Goal: Communication & Community: Ask a question

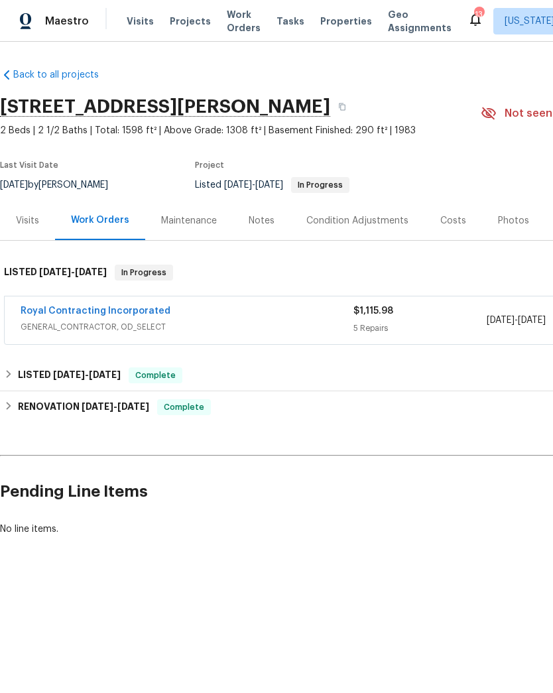
click at [180, 27] on span "Projects" at bounding box center [190, 21] width 41 height 13
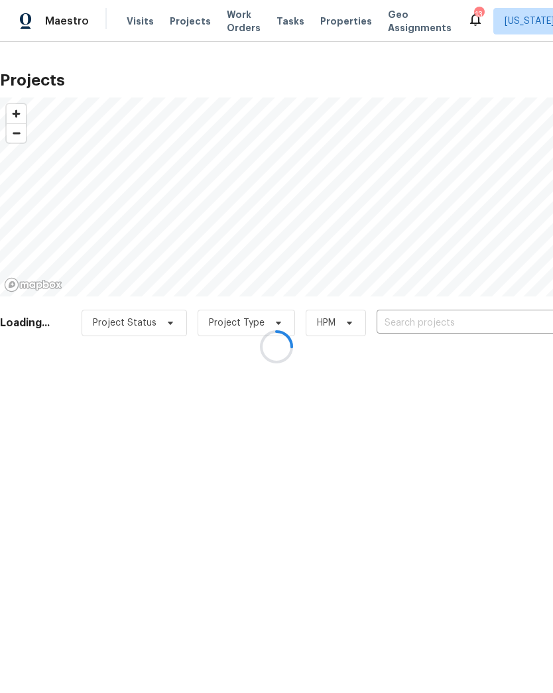
click at [414, 322] on div at bounding box center [276, 346] width 553 height 693
click at [419, 319] on div at bounding box center [276, 346] width 553 height 693
click at [412, 321] on div at bounding box center [276, 346] width 553 height 693
click at [406, 322] on div at bounding box center [276, 346] width 553 height 693
click at [411, 320] on div at bounding box center [276, 346] width 553 height 693
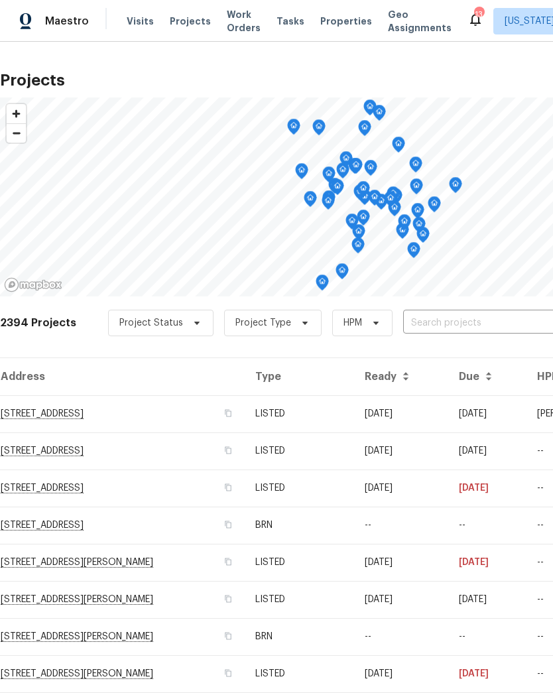
click at [449, 329] on input "text" at bounding box center [479, 323] width 152 height 21
type input "1101 pin"
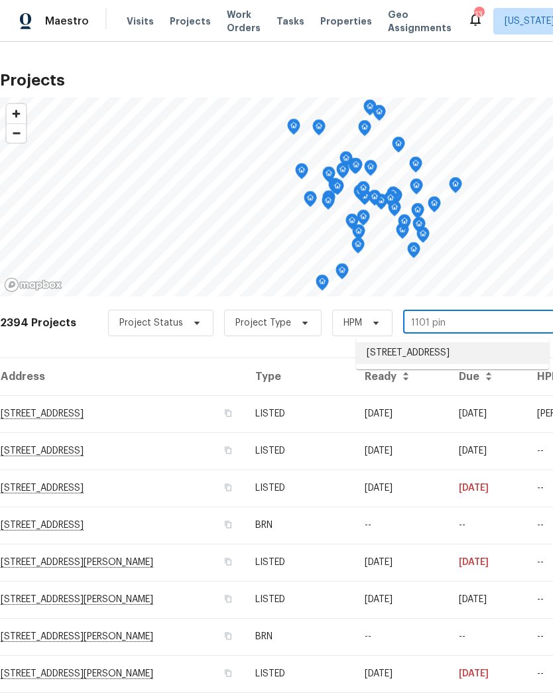
click at [433, 355] on li "[STREET_ADDRESS]" at bounding box center [452, 353] width 193 height 22
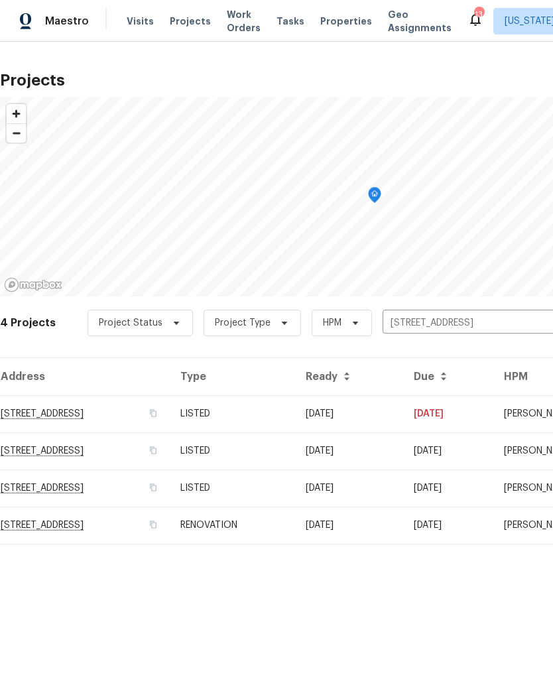
click at [295, 407] on td "LISTED" at bounding box center [232, 413] width 125 height 37
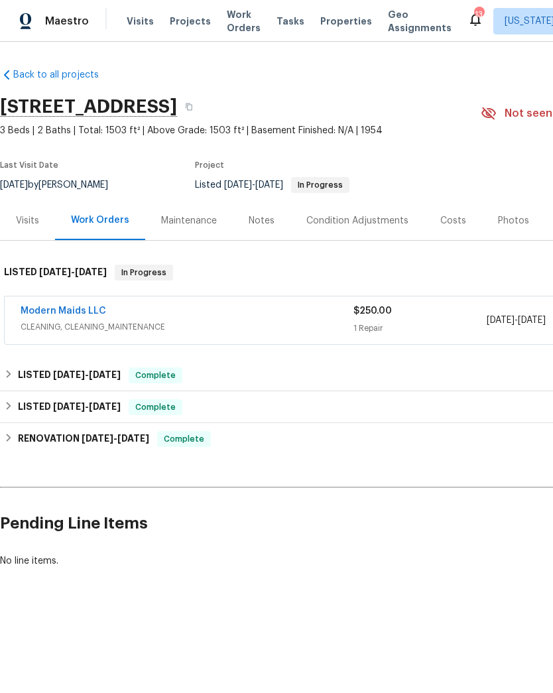
click at [268, 315] on div "Modern Maids LLC" at bounding box center [187, 312] width 333 height 16
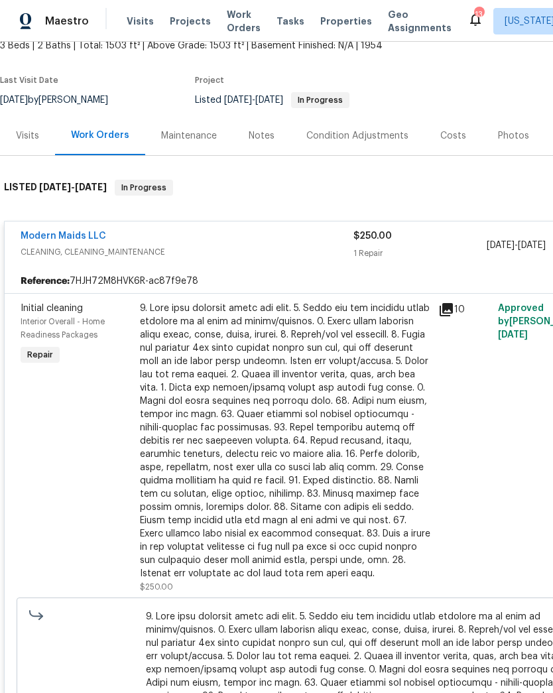
scroll to position [85, 0]
click at [327, 408] on div at bounding box center [285, 441] width 290 height 278
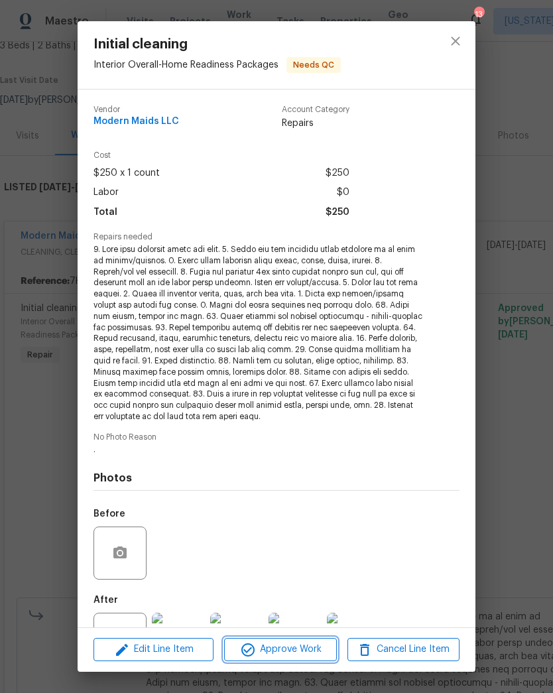
click at [300, 639] on button "Approve Work" at bounding box center [280, 649] width 112 height 23
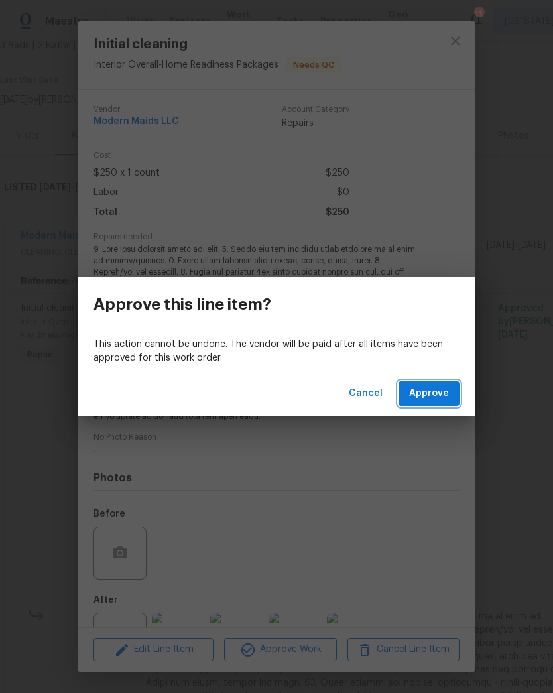
click at [441, 394] on span "Approve" at bounding box center [429, 393] width 40 height 17
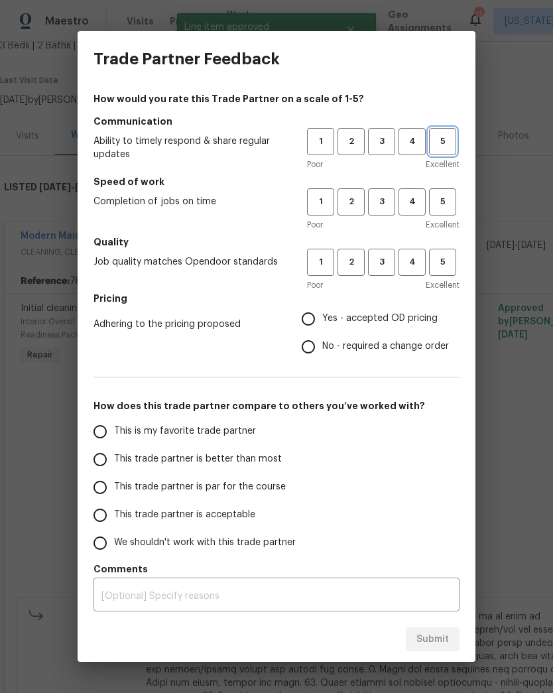
click at [438, 149] on button "5" at bounding box center [442, 141] width 27 height 27
click at [451, 201] on span "5" at bounding box center [442, 201] width 25 height 15
click at [452, 267] on span "5" at bounding box center [442, 261] width 25 height 15
click at [307, 324] on input "Yes - accepted OD pricing" at bounding box center [308, 319] width 28 height 28
radio input "true"
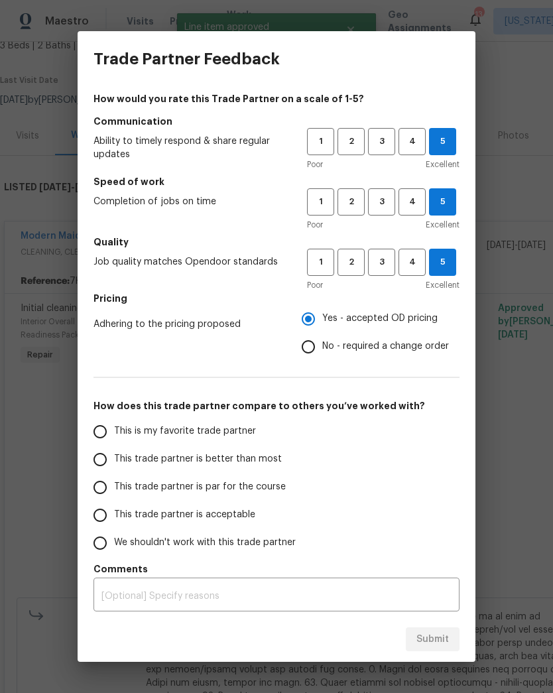
click at [103, 426] on input "This is my favorite trade partner" at bounding box center [100, 431] width 28 height 28
click at [469, 629] on div "Submit" at bounding box center [277, 639] width 398 height 46
click at [435, 636] on span "Submit" at bounding box center [432, 639] width 32 height 17
radio input "true"
radio input "false"
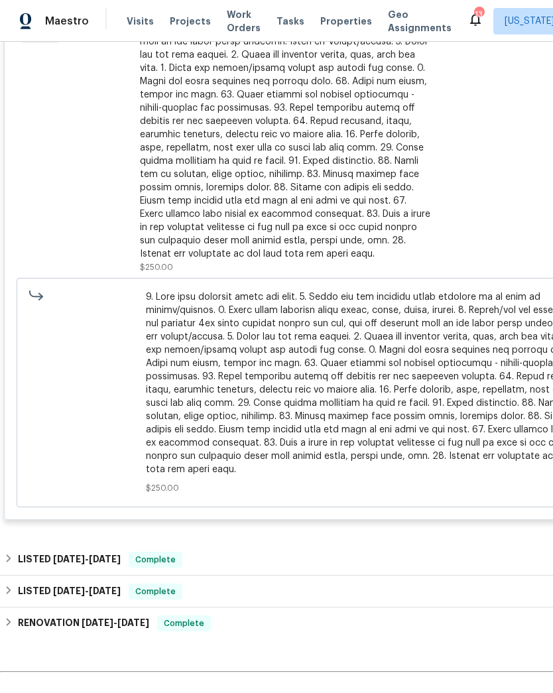
scroll to position [404, 0]
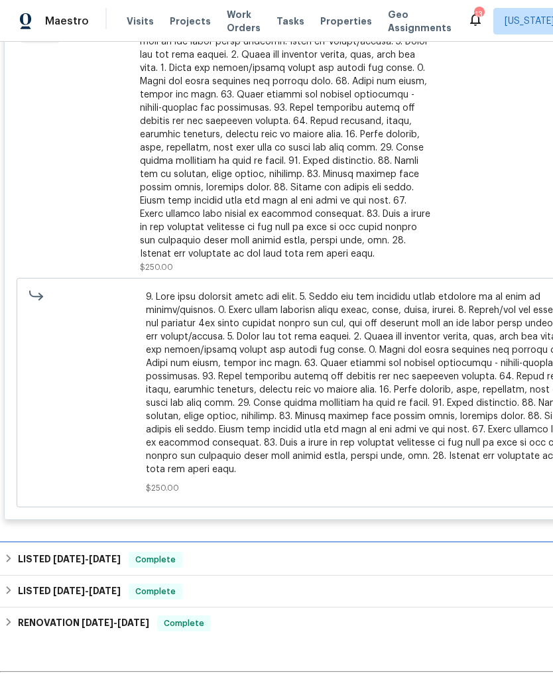
click at [140, 560] on span "Complete" at bounding box center [155, 559] width 51 height 13
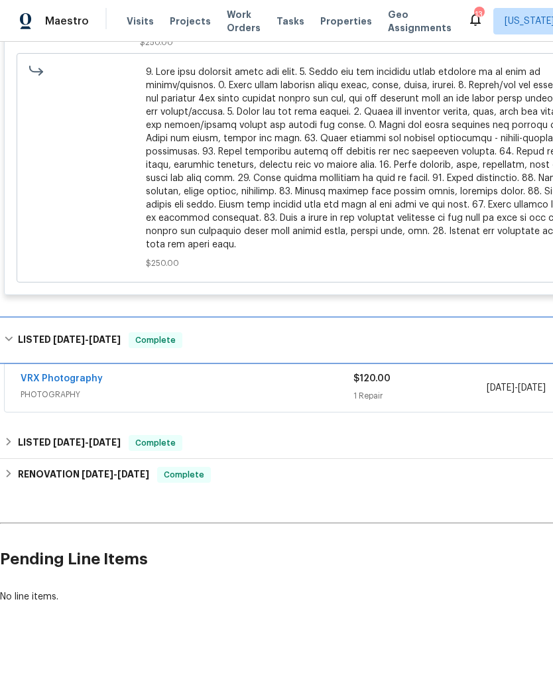
scroll to position [629, 0]
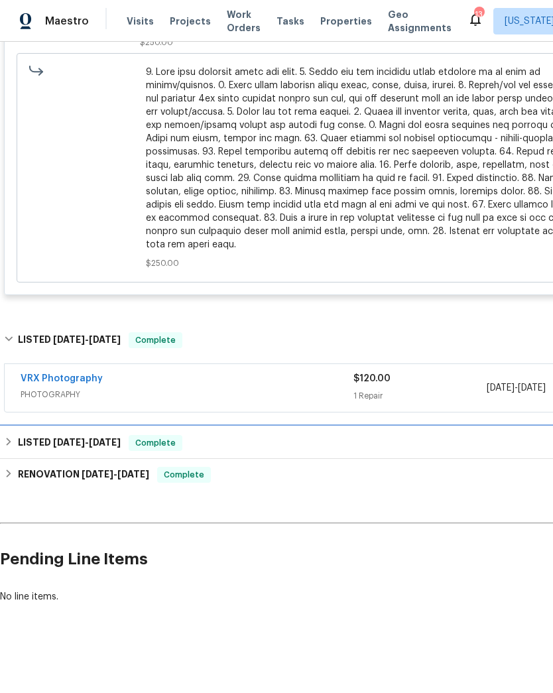
click at [117, 451] on div "LISTED 8/18/25 - 8/20/25 Complete" at bounding box center [374, 443] width 749 height 32
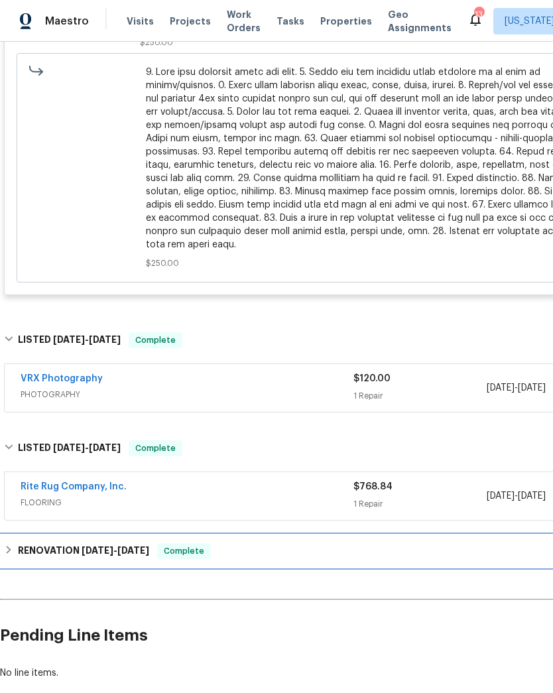
click at [152, 551] on div "RENOVATION 7/1/25 - 8/20/25 Complete" at bounding box center [374, 551] width 741 height 16
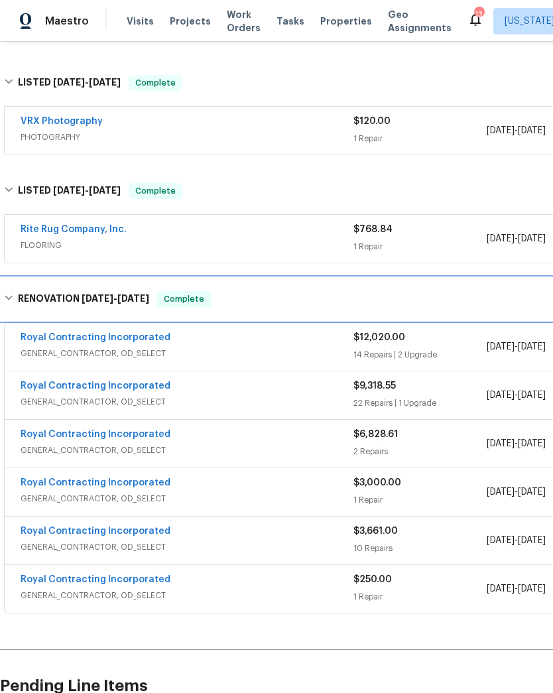
scroll to position [885, 0]
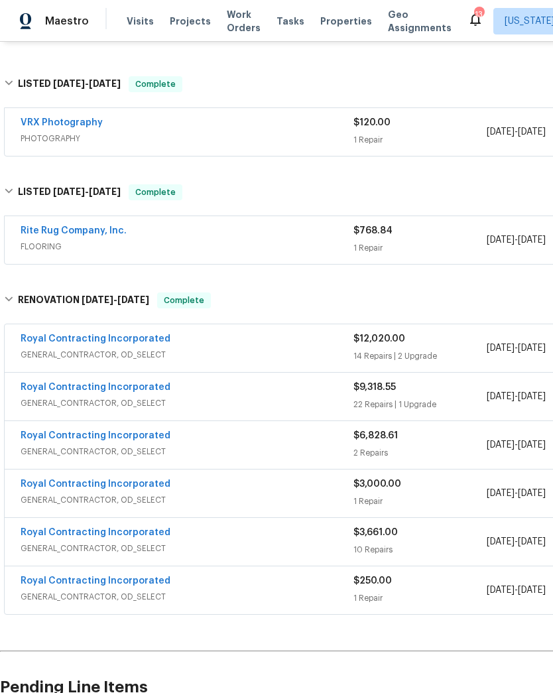
click at [142, 343] on link "Royal Contracting Incorporated" at bounding box center [96, 338] width 150 height 9
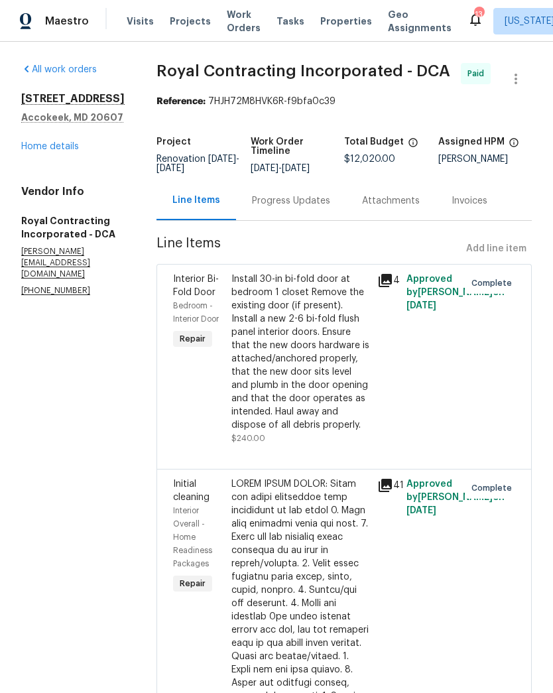
click at [306, 207] on div "Progress Updates" at bounding box center [291, 200] width 78 height 13
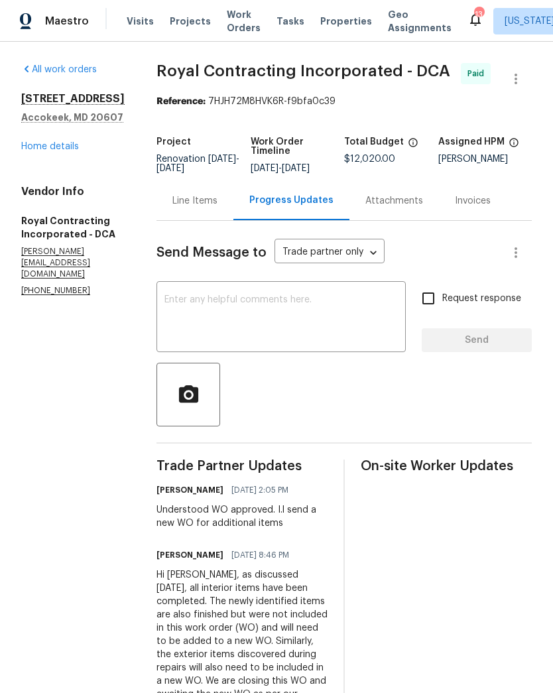
click at [214, 207] on div "Line Items" at bounding box center [194, 200] width 45 height 13
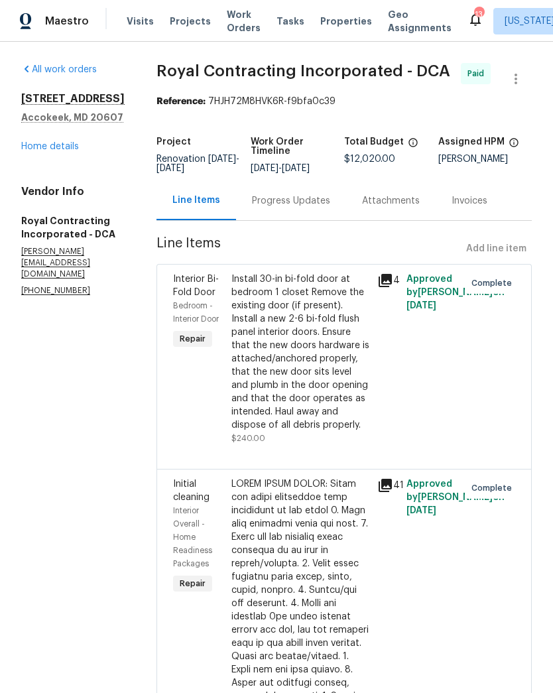
click at [70, 148] on link "Home details" at bounding box center [50, 146] width 58 height 9
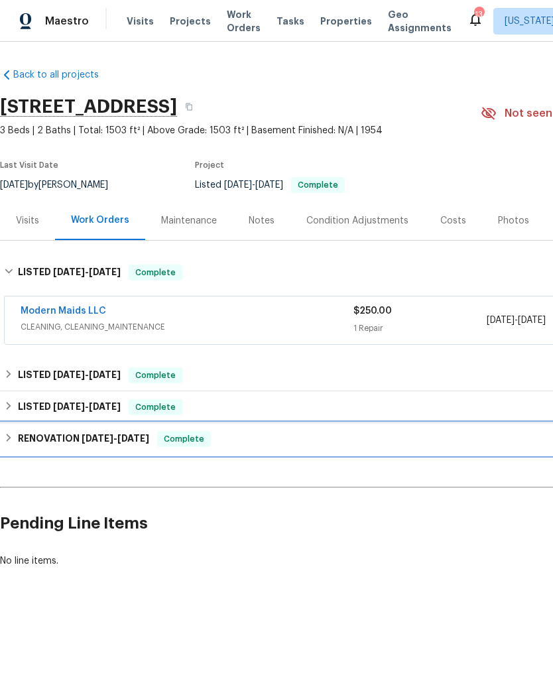
click at [117, 436] on span "8/20/25" at bounding box center [133, 437] width 32 height 9
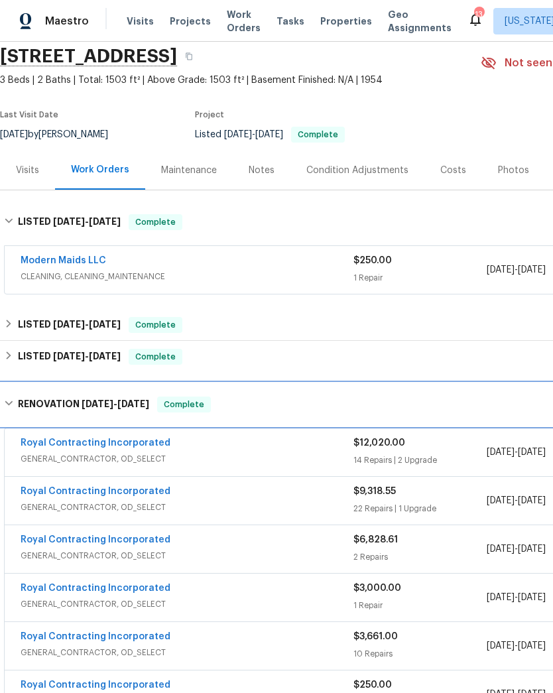
scroll to position [52, 0]
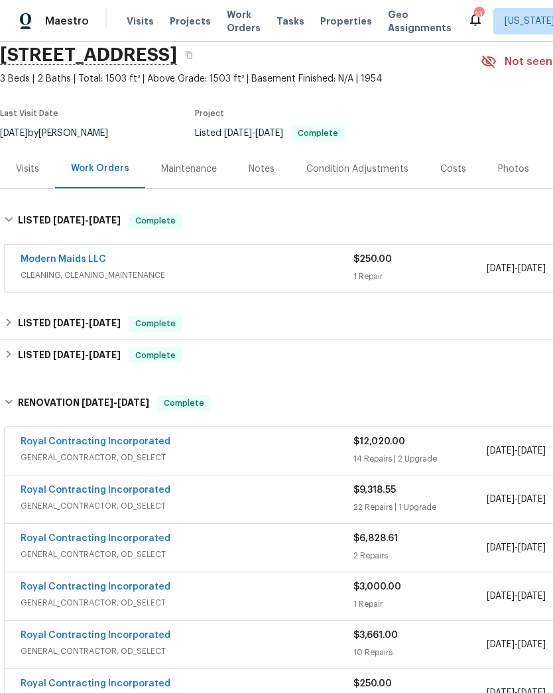
click at [150, 486] on link "Royal Contracting Incorporated" at bounding box center [96, 489] width 150 height 9
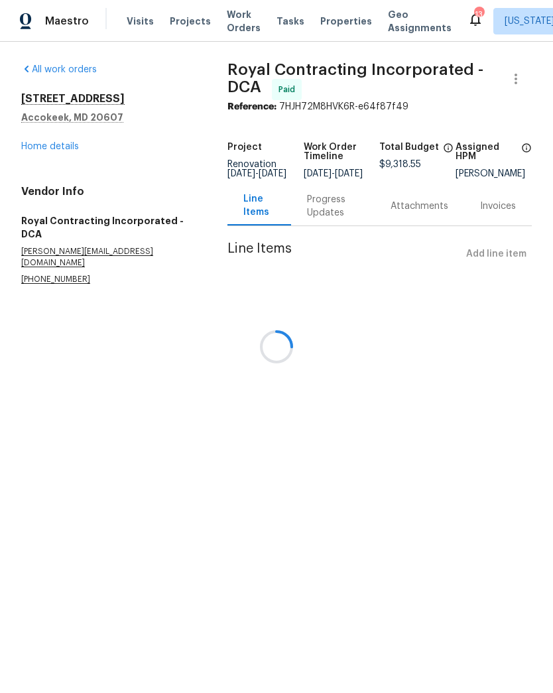
click at [313, 213] on div at bounding box center [276, 346] width 553 height 693
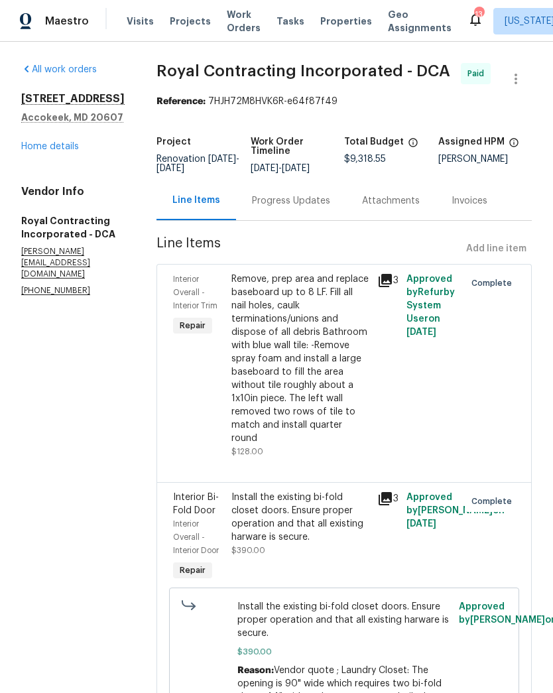
click at [314, 207] on div "Progress Updates" at bounding box center [291, 200] width 78 height 13
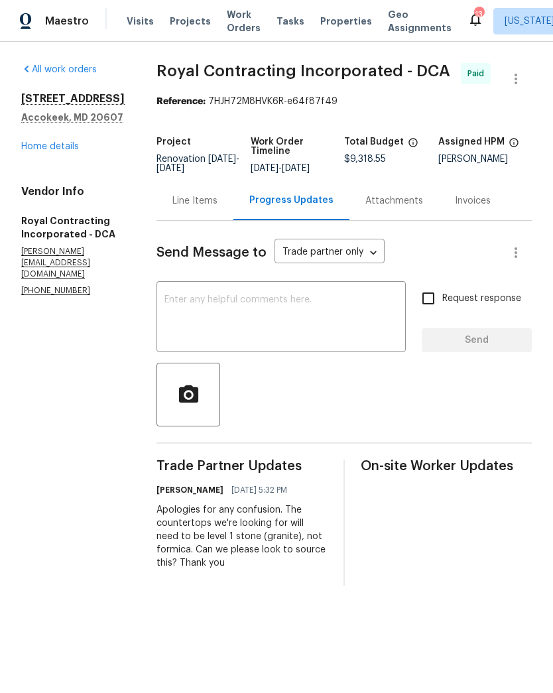
click at [65, 148] on link "Home details" at bounding box center [50, 146] width 58 height 9
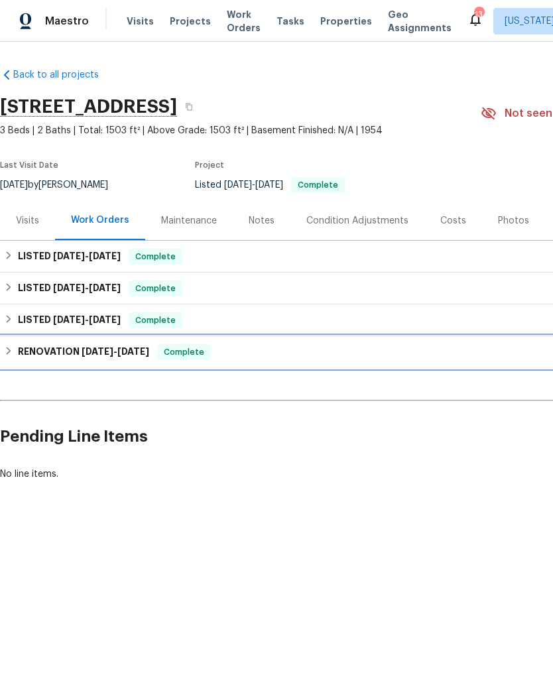
click at [117, 349] on span "8/20/25" at bounding box center [133, 351] width 32 height 9
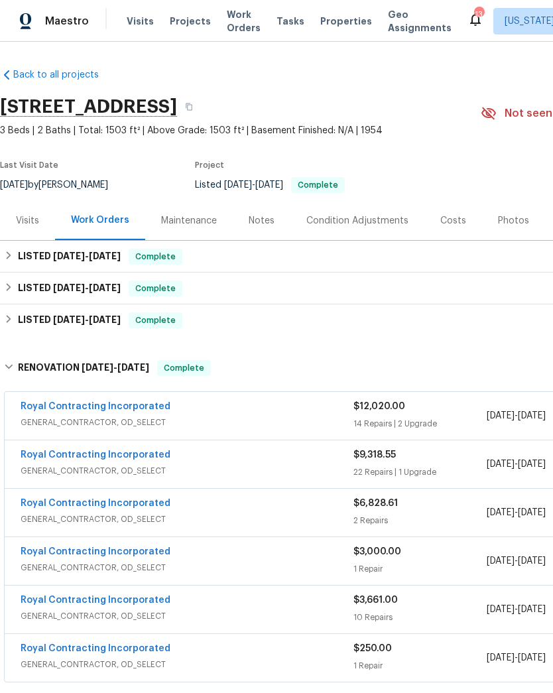
click at [133, 601] on link "Royal Contracting Incorporated" at bounding box center [96, 599] width 150 height 9
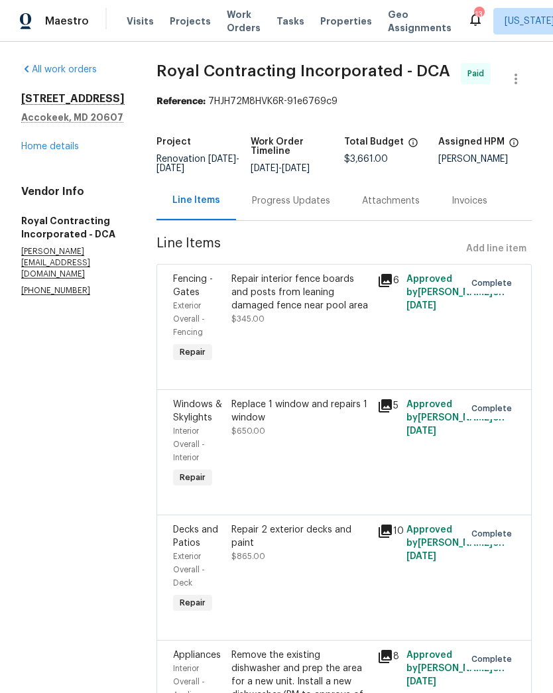
click at [321, 207] on div "Progress Updates" at bounding box center [291, 200] width 78 height 13
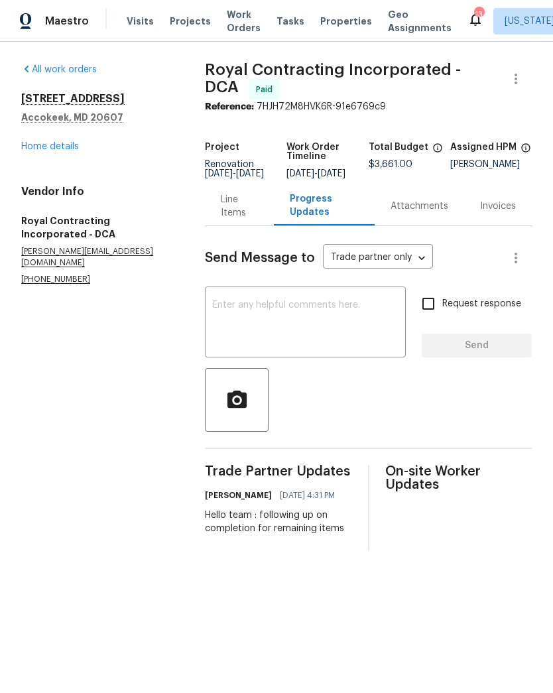
click at [77, 150] on link "Home details" at bounding box center [50, 146] width 58 height 9
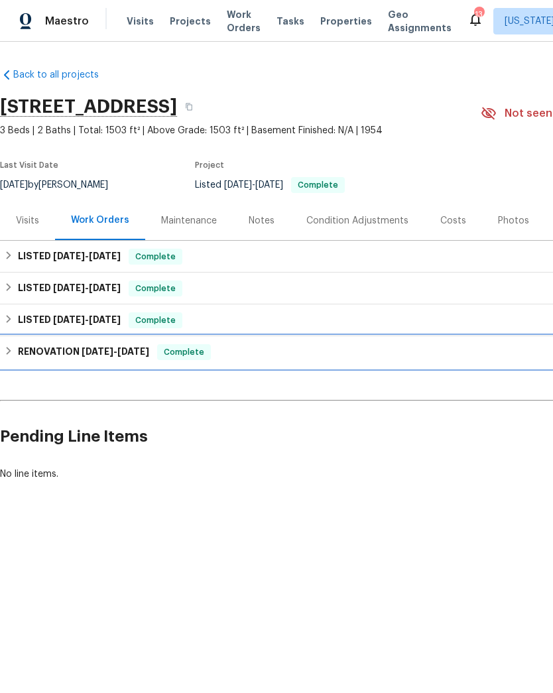
click at [113, 352] on span "7/1/25 - 8/20/25" at bounding box center [116, 351] width 68 height 9
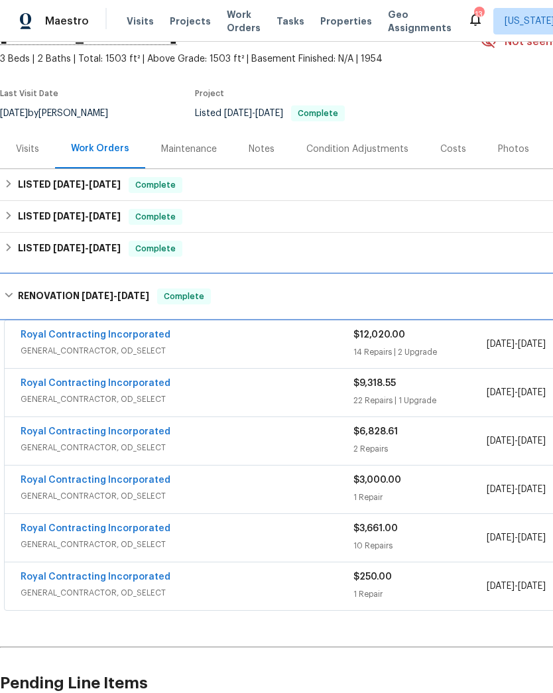
scroll to position [72, 0]
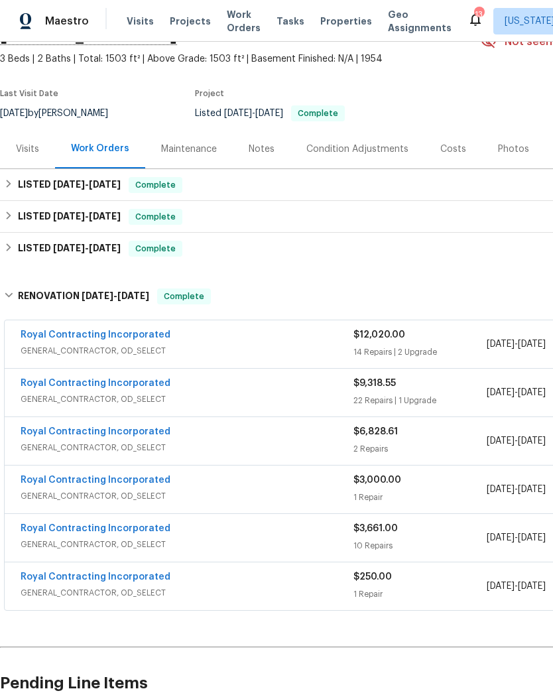
click at [149, 579] on link "Royal Contracting Incorporated" at bounding box center [96, 576] width 150 height 9
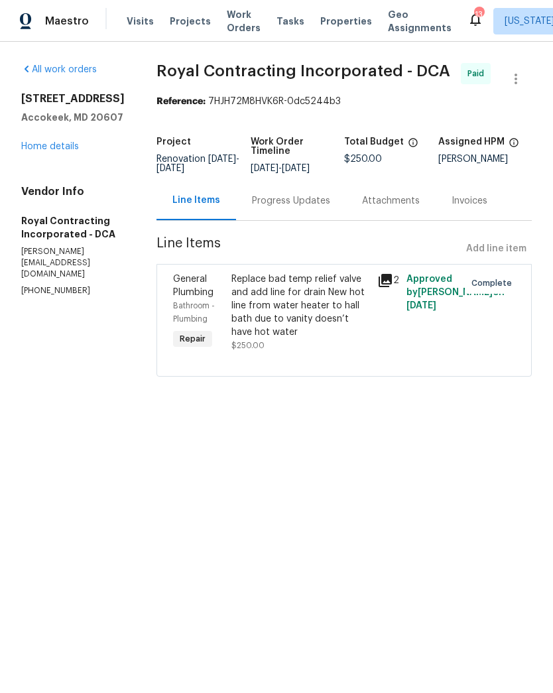
click at [308, 207] on div "Progress Updates" at bounding box center [291, 200] width 78 height 13
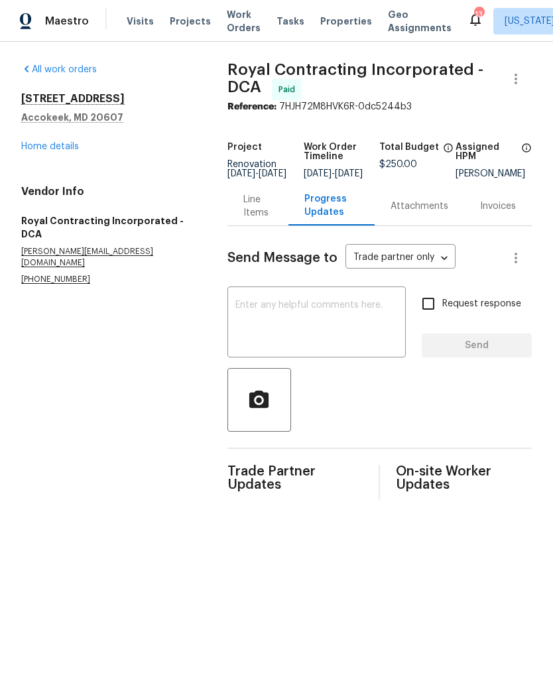
click at [69, 148] on link "Home details" at bounding box center [50, 146] width 58 height 9
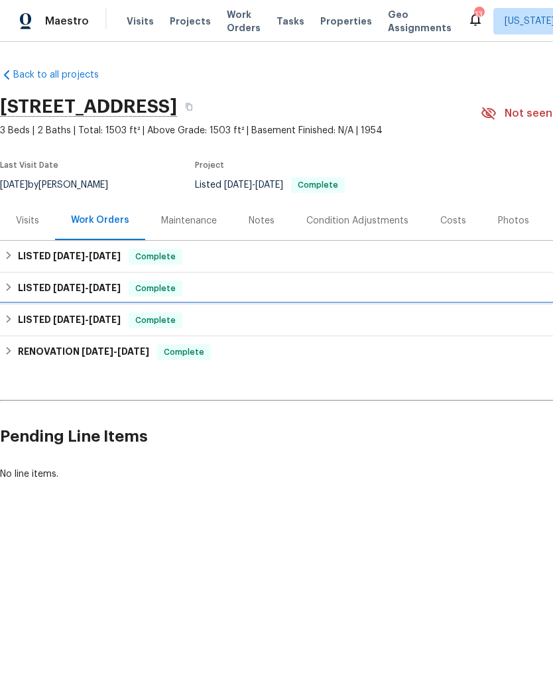
click at [113, 321] on span "8/20/25" at bounding box center [105, 319] width 32 height 9
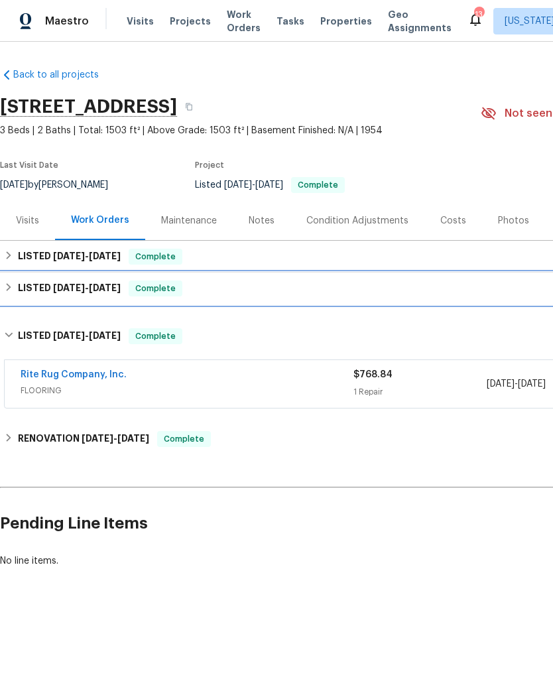
click at [150, 280] on div "Complete" at bounding box center [156, 288] width 54 height 16
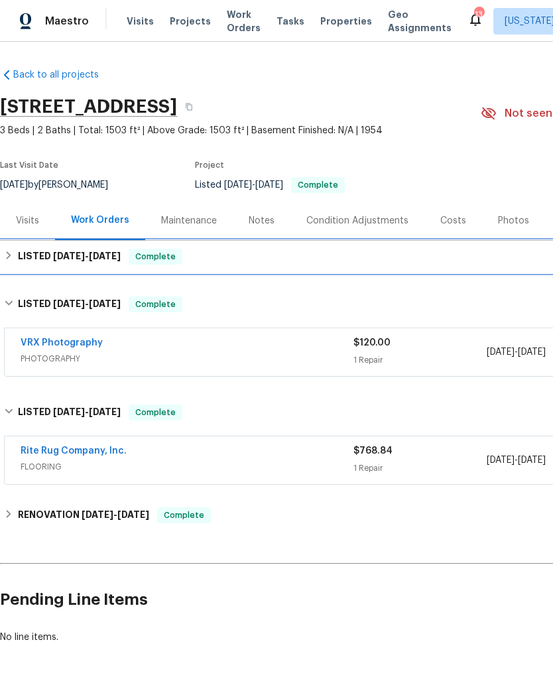
click at [160, 270] on div "LISTED 9/8/25 - 9/8/25 Complete" at bounding box center [374, 257] width 749 height 32
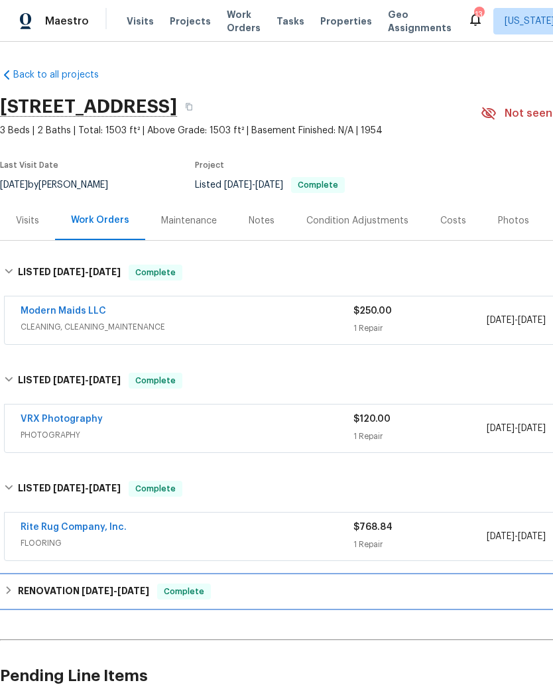
click at [154, 585] on div "RENOVATION 7/1/25 - 8/20/25 Complete" at bounding box center [374, 591] width 741 height 16
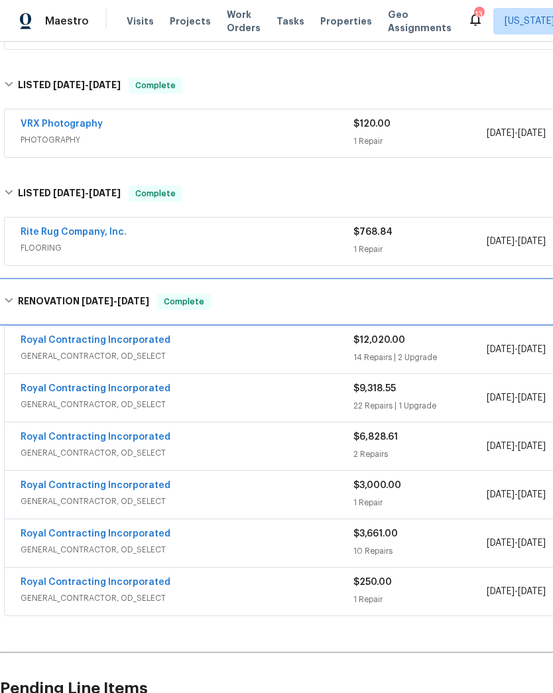
scroll to position [295, 0]
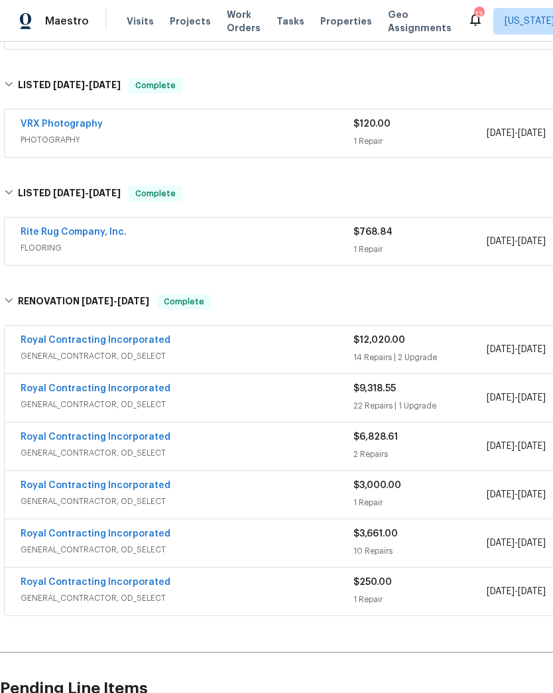
click at [149, 532] on link "Royal Contracting Incorporated" at bounding box center [96, 533] width 150 height 9
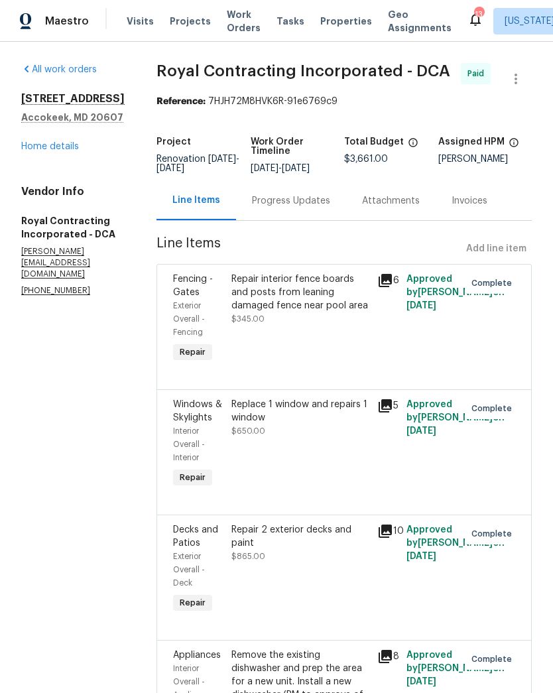
click at [315, 207] on div "Progress Updates" at bounding box center [291, 200] width 78 height 13
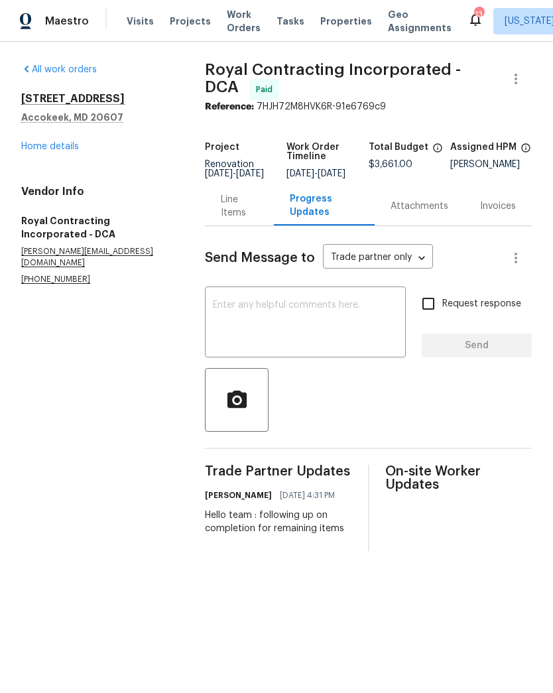
click at [73, 150] on link "Home details" at bounding box center [50, 146] width 58 height 9
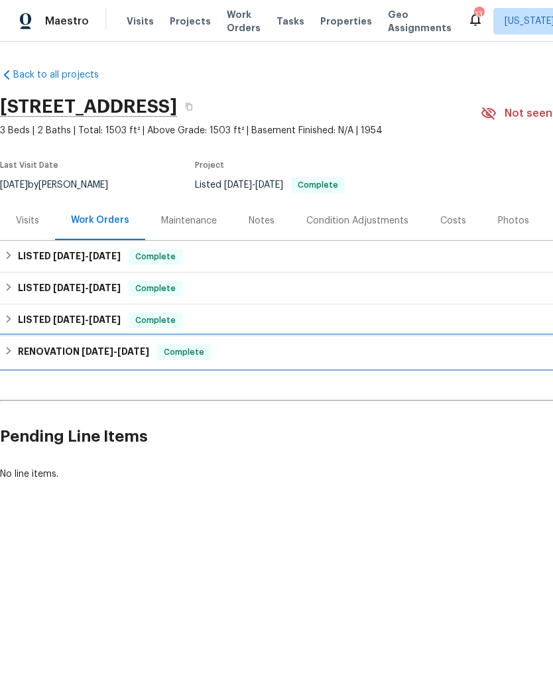
click at [127, 344] on h6 "RENOVATION 7/1/25 - 8/20/25" at bounding box center [83, 352] width 131 height 16
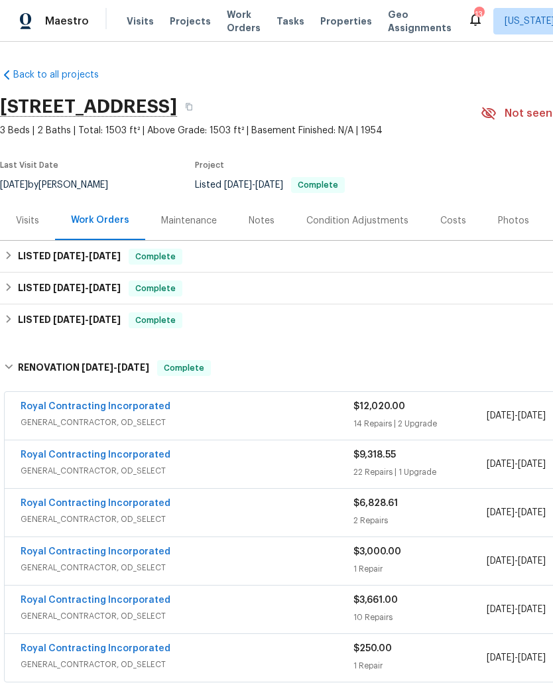
click at [144, 550] on link "Royal Contracting Incorporated" at bounding box center [96, 551] width 150 height 9
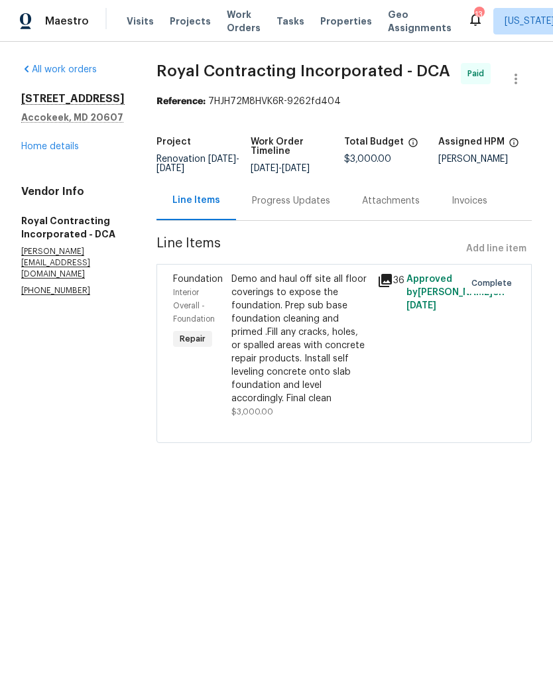
click at [318, 207] on div "Progress Updates" at bounding box center [291, 200] width 78 height 13
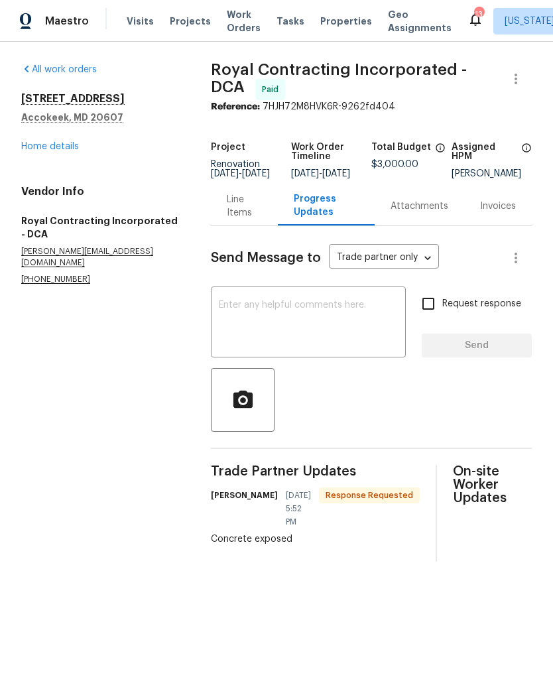
click at [66, 150] on link "Home details" at bounding box center [50, 146] width 58 height 9
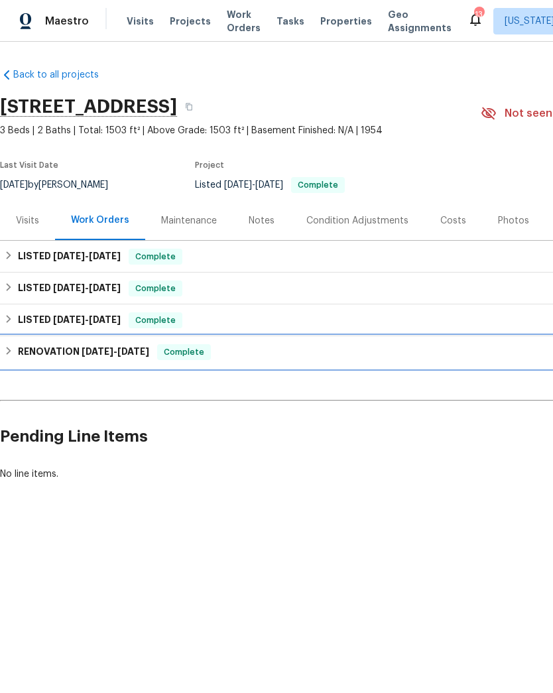
click at [135, 349] on span "8/20/25" at bounding box center [133, 351] width 32 height 9
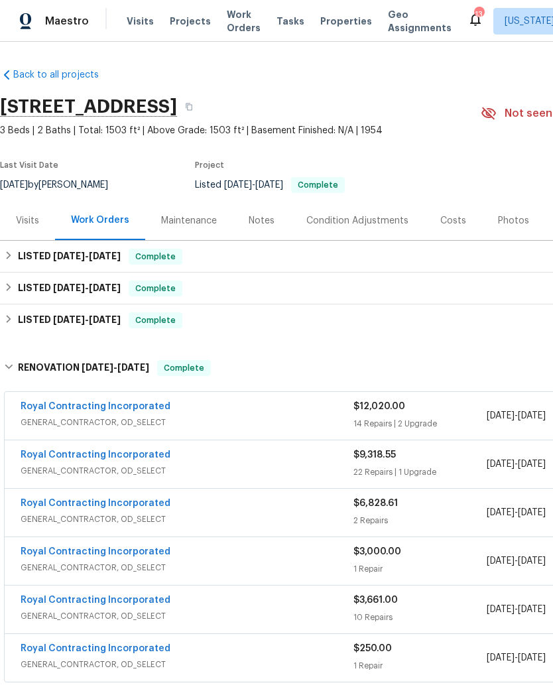
click at [150, 506] on link "Royal Contracting Incorporated" at bounding box center [96, 502] width 150 height 9
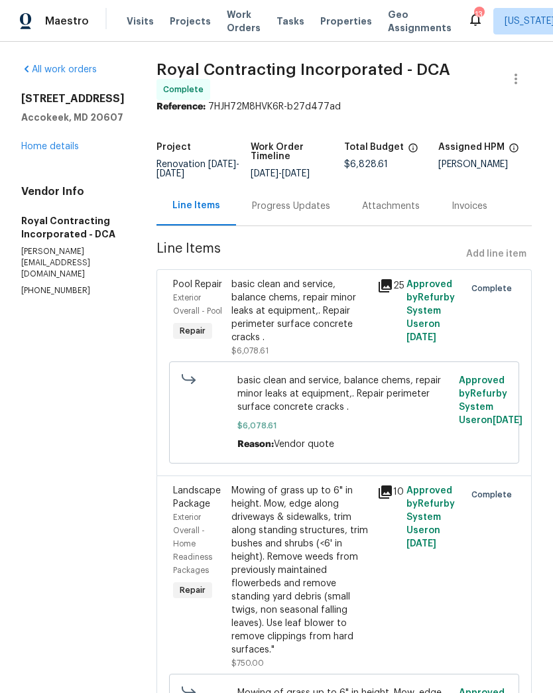
click at [299, 213] on div "Progress Updates" at bounding box center [291, 205] width 78 height 13
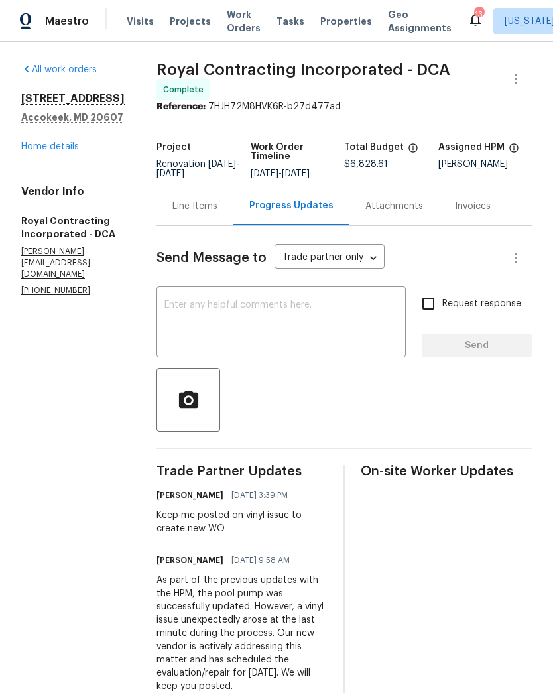
click at [315, 331] on textarea at bounding box center [280, 323] width 233 height 46
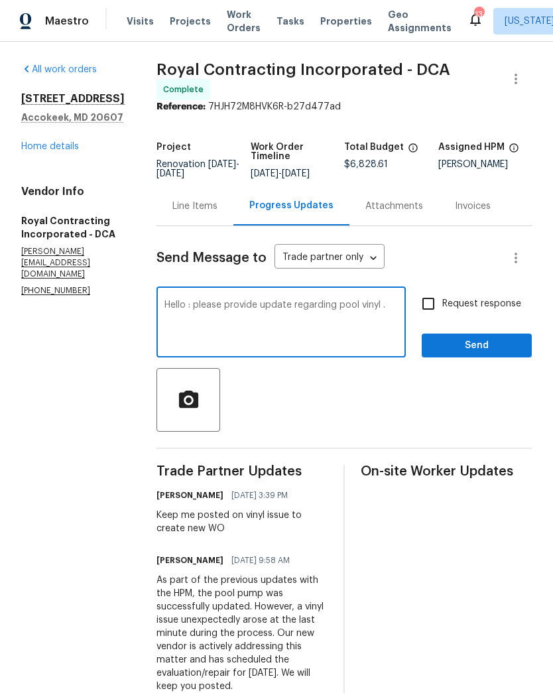
type textarea "Hello : please provide update regarding pool vinyl ."
click at [438, 313] on input "Request response" at bounding box center [428, 304] width 28 height 28
checkbox input "true"
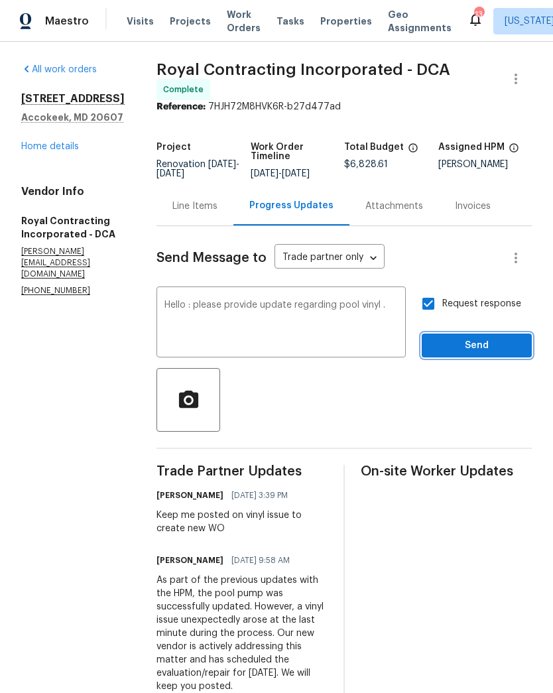
click at [467, 358] on button "Send" at bounding box center [476, 345] width 110 height 25
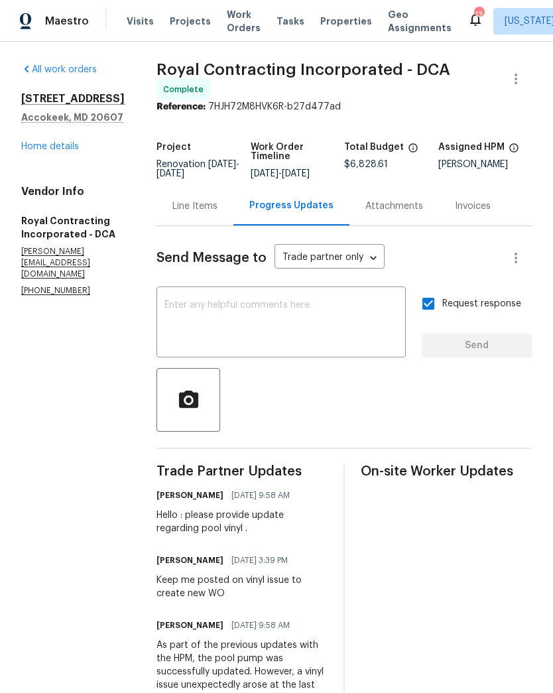
click at [54, 150] on link "Home details" at bounding box center [50, 146] width 58 height 9
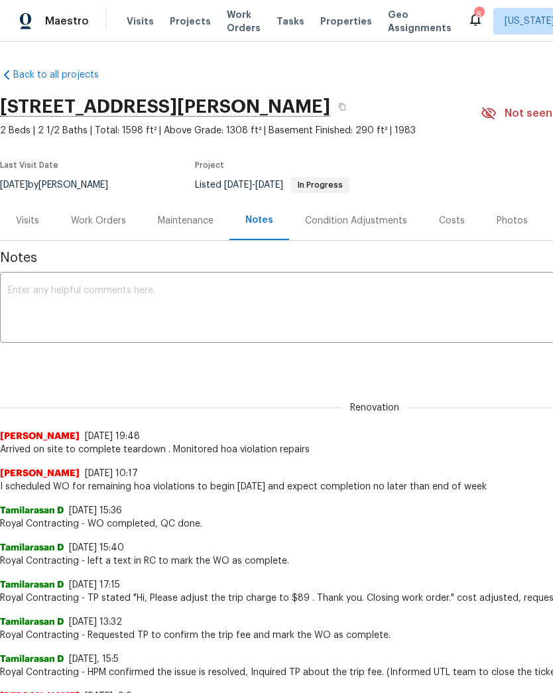
click at [95, 218] on div "Work Orders" at bounding box center [98, 220] width 55 height 13
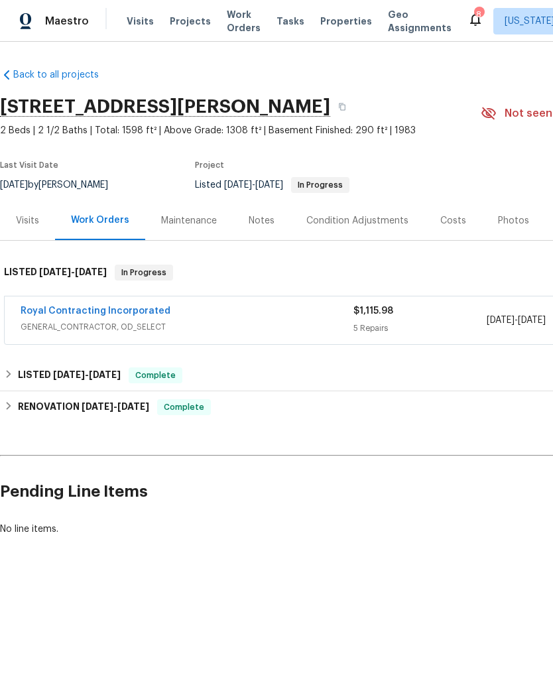
click at [130, 306] on link "Royal Contracting Incorporated" at bounding box center [96, 310] width 150 height 9
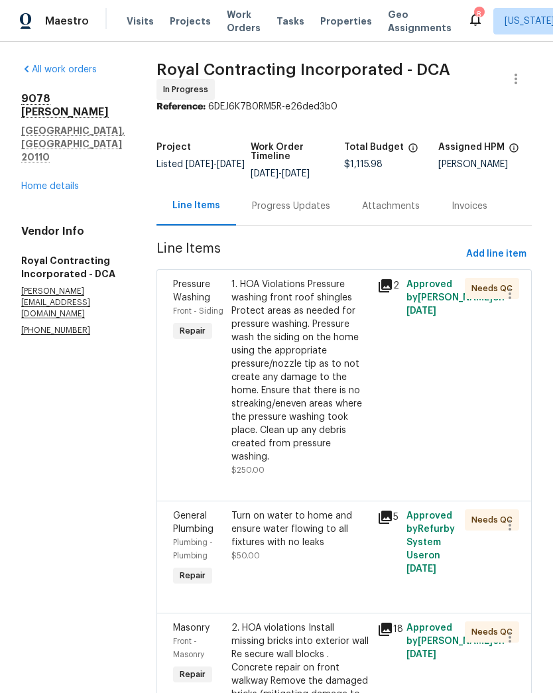
click at [305, 213] on div "Progress Updates" at bounding box center [291, 205] width 78 height 13
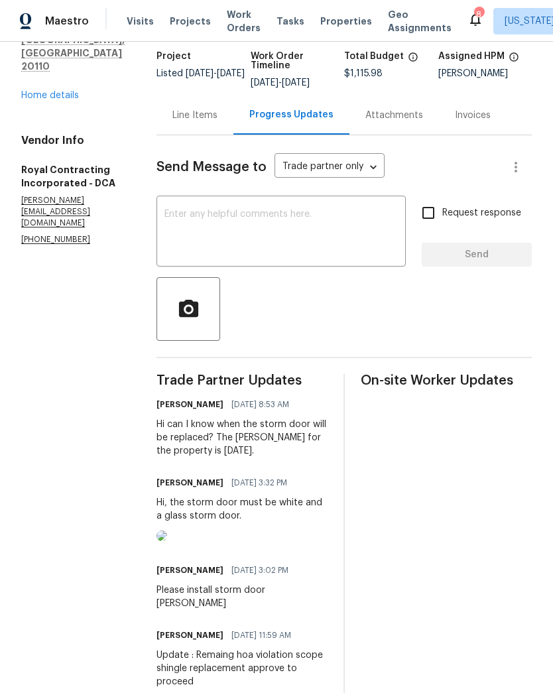
scroll to position [91, 0]
click at [313, 244] on textarea at bounding box center [280, 232] width 233 height 46
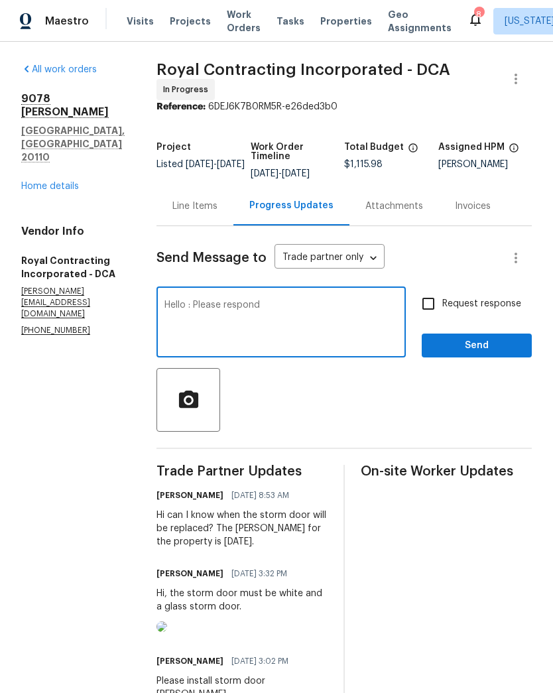
scroll to position [0, 0]
click at [278, 311] on textarea "Hello : Please respond we need an update on remaining items for this home 1. St…" at bounding box center [280, 323] width 233 height 46
click at [357, 325] on textarea "Hello : Please respond immediately we need an update on remaining items for thi…" at bounding box center [280, 323] width 233 height 46
click at [271, 318] on textarea "Hello : Please respond immediately we need an update on remaining items for thi…" at bounding box center [280, 323] width 233 height 46
click at [245, 337] on textarea "Hello : Please respond immediately we need an update on remaining hoa violation…" at bounding box center [280, 323] width 233 height 46
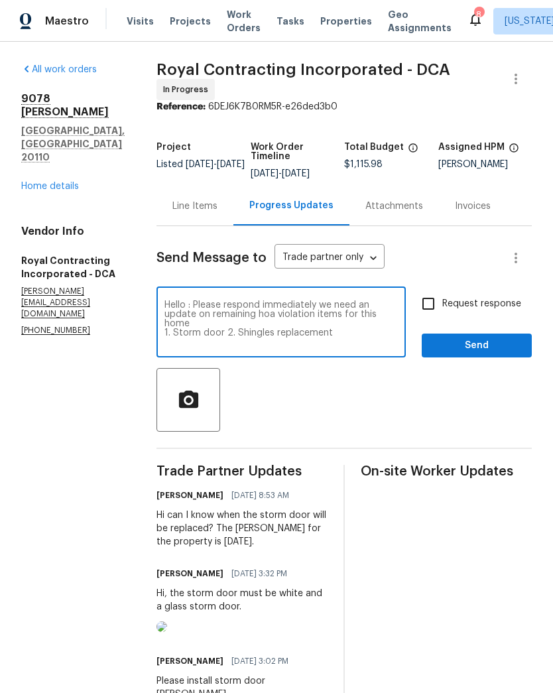
click at [238, 338] on textarea "Hello : Please respond immediately we need an update on remaining hoa violation…" at bounding box center [280, 323] width 233 height 46
click at [306, 347] on textarea "Hello : Please respond immediately we need an update on remaining hoa violation…" at bounding box center [280, 323] width 233 height 46
click at [247, 339] on textarea "Hello : Please respond immediately we need an update on remaining hoa violation…" at bounding box center [280, 323] width 233 height 46
click at [296, 345] on textarea "Hello : Please respond immediately we need an update on remaining hoa violation…" at bounding box center [280, 323] width 233 height 46
click at [292, 347] on textarea "Hello : Please respond immediately we need an update on remaining hoa violation…" at bounding box center [280, 323] width 233 height 46
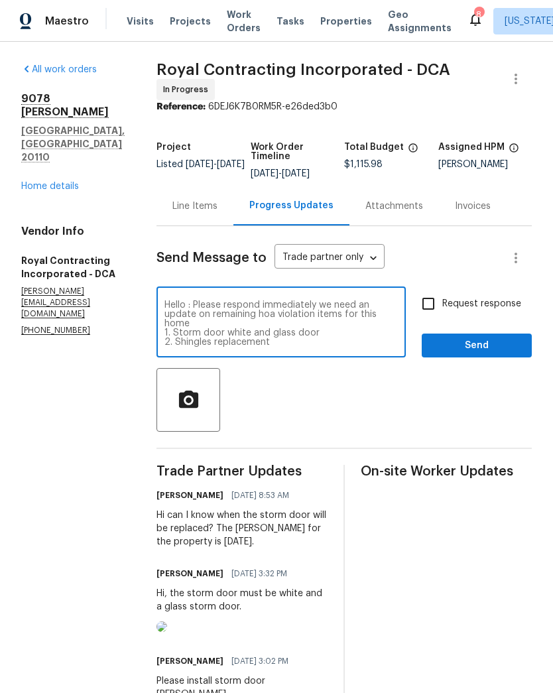
scroll to position [0, 44]
type textarea "Hello : Please respond immediately we need an update on remaining hoa violation…"
click at [414, 313] on input "Request response" at bounding box center [428, 304] width 28 height 28
checkbox input "true"
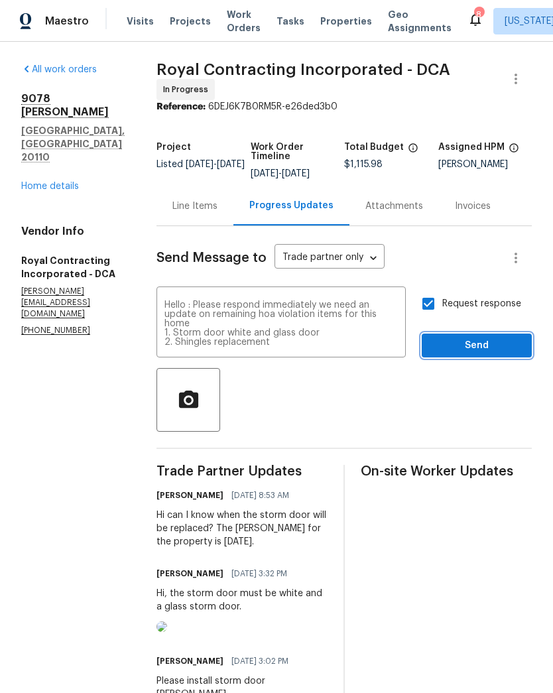
click at [432, 353] on span "Send" at bounding box center [476, 345] width 89 height 17
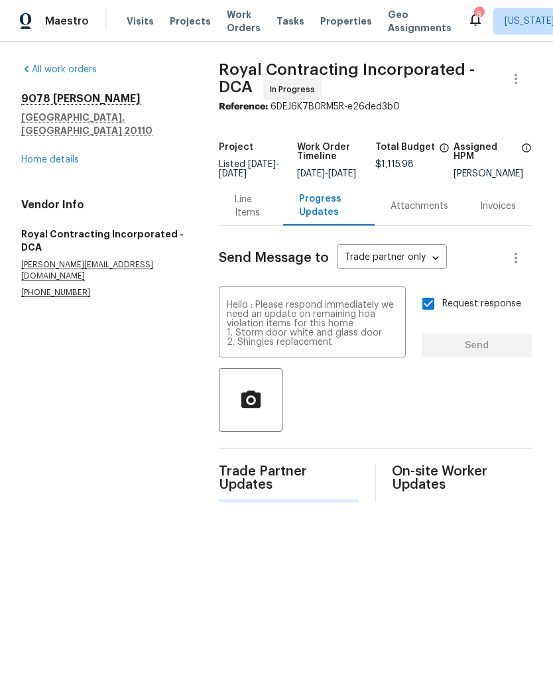
scroll to position [0, 0]
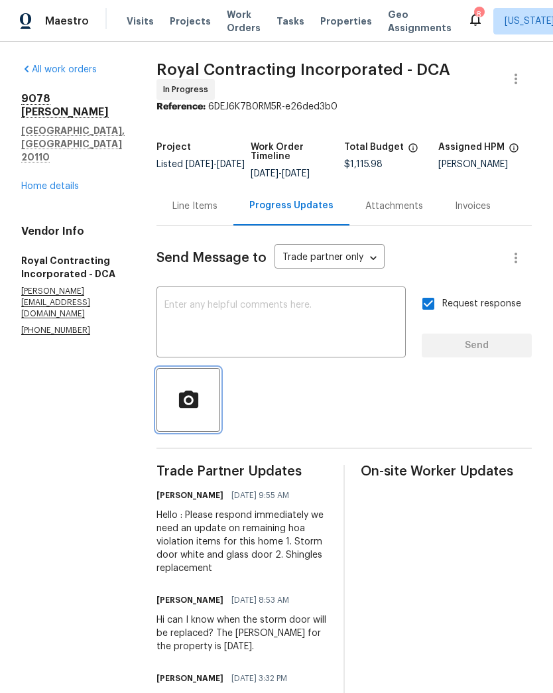
click at [215, 428] on button "button" at bounding box center [188, 400] width 64 height 64
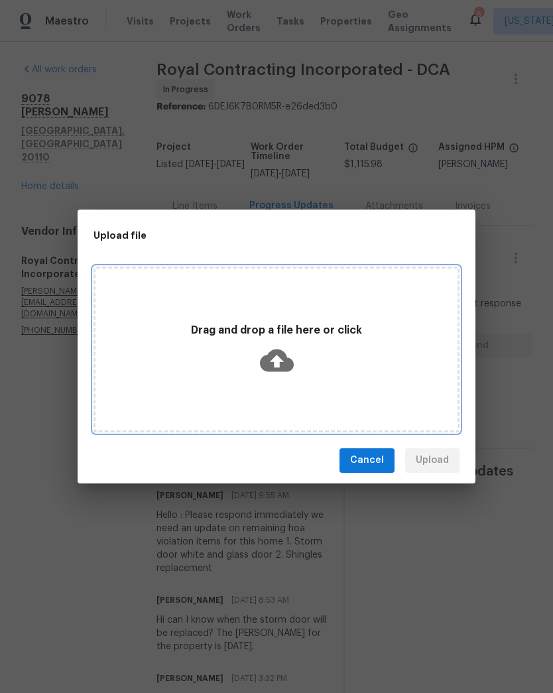
click at [268, 361] on icon at bounding box center [277, 360] width 34 height 23
click at [272, 362] on icon at bounding box center [277, 360] width 34 height 23
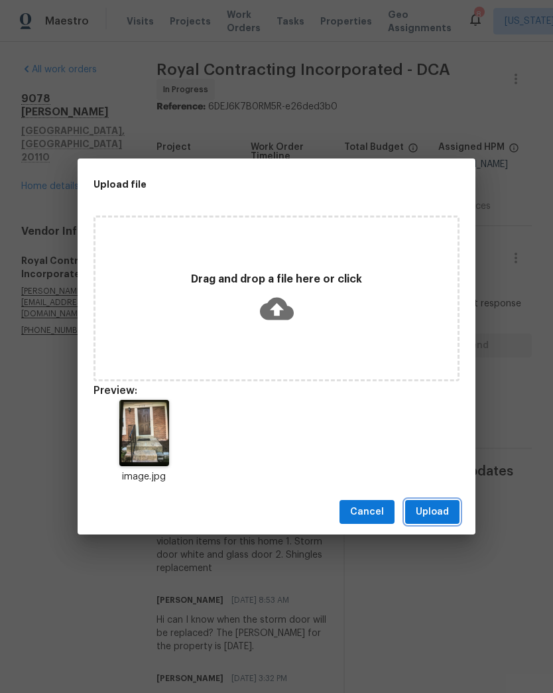
click at [441, 510] on span "Upload" at bounding box center [432, 512] width 33 height 17
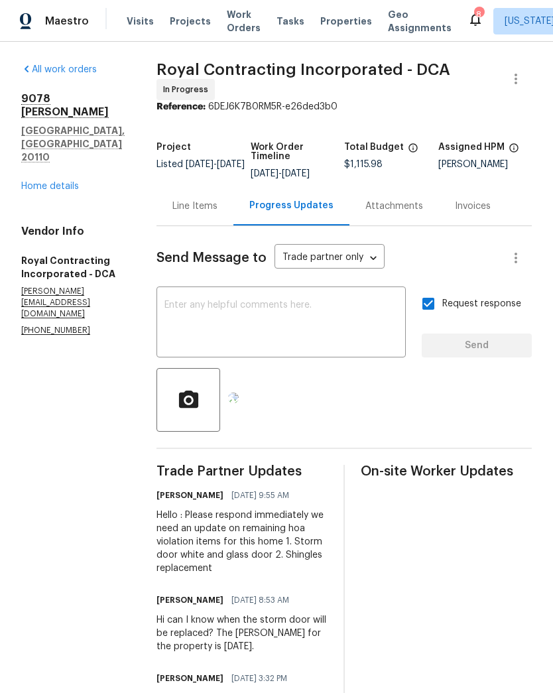
click at [354, 343] on textarea at bounding box center [280, 323] width 233 height 46
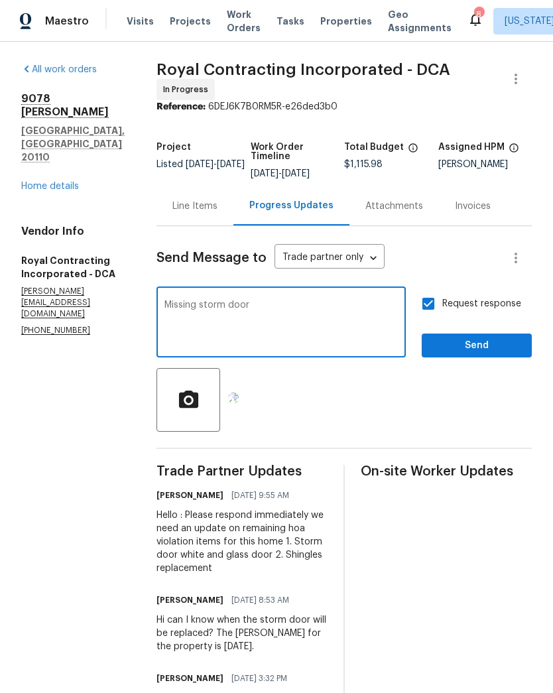
type textarea "Missing storm door"
click at [463, 354] on span "Send" at bounding box center [476, 345] width 89 height 17
